Goal: Navigation & Orientation: Find specific page/section

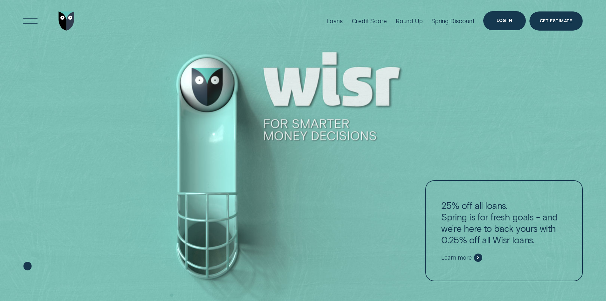
click at [505, 20] on div "Log in" at bounding box center [505, 21] width 16 height 4
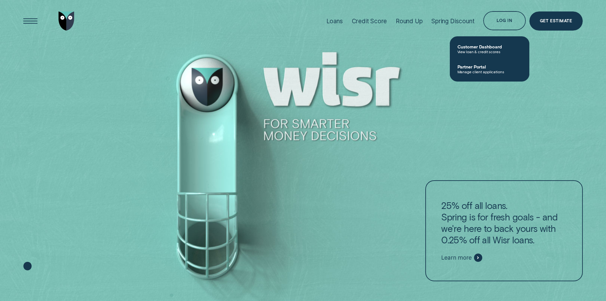
click at [491, 52] on span "View loan & credit scores" at bounding box center [490, 51] width 64 height 4
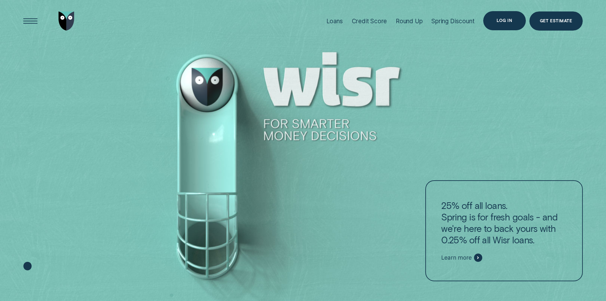
click at [495, 19] on div "Log in" at bounding box center [504, 20] width 42 height 19
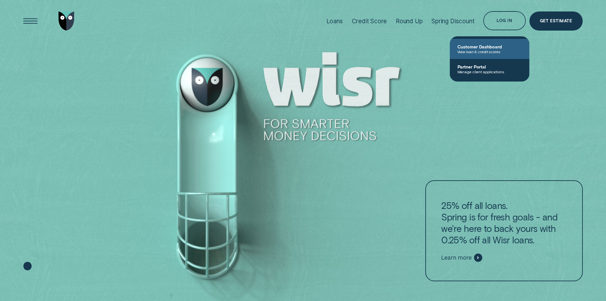
click at [485, 44] on span "Customer Dashboard" at bounding box center [490, 46] width 64 height 5
